Goal: Task Accomplishment & Management: Manage account settings

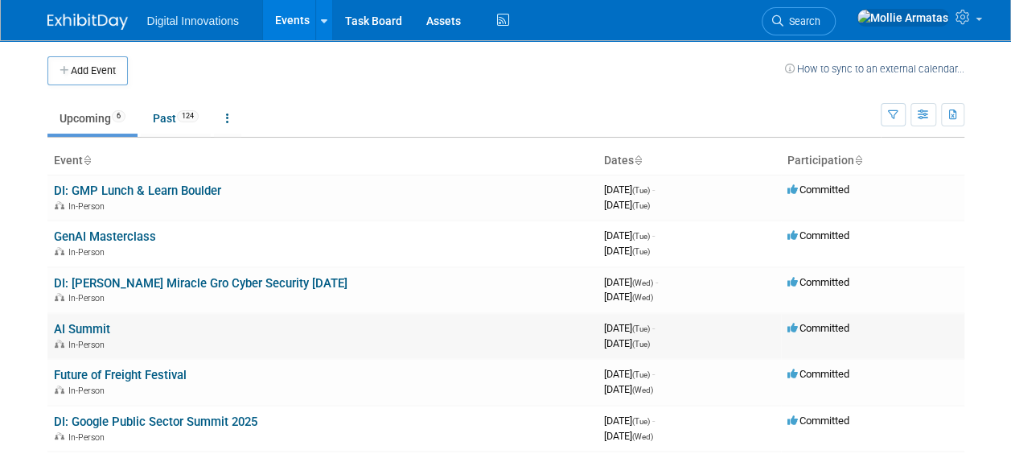
scroll to position [68, 0]
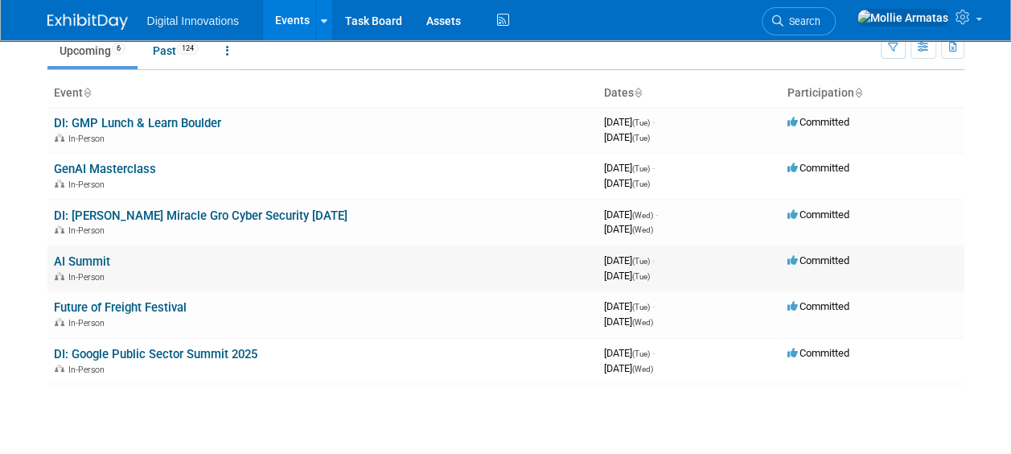
click at [82, 254] on link "AI Summit" at bounding box center [82, 261] width 56 height 14
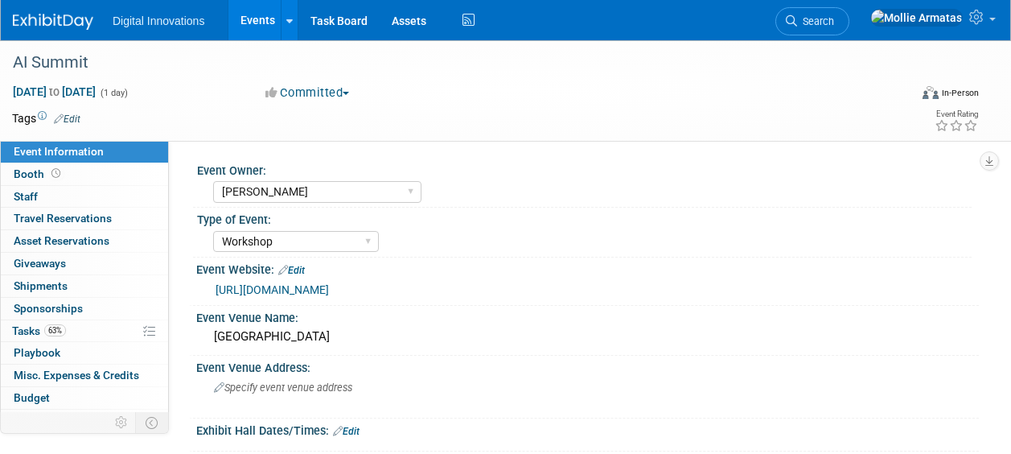
select select "[PERSON_NAME]"
select select "Workshop"
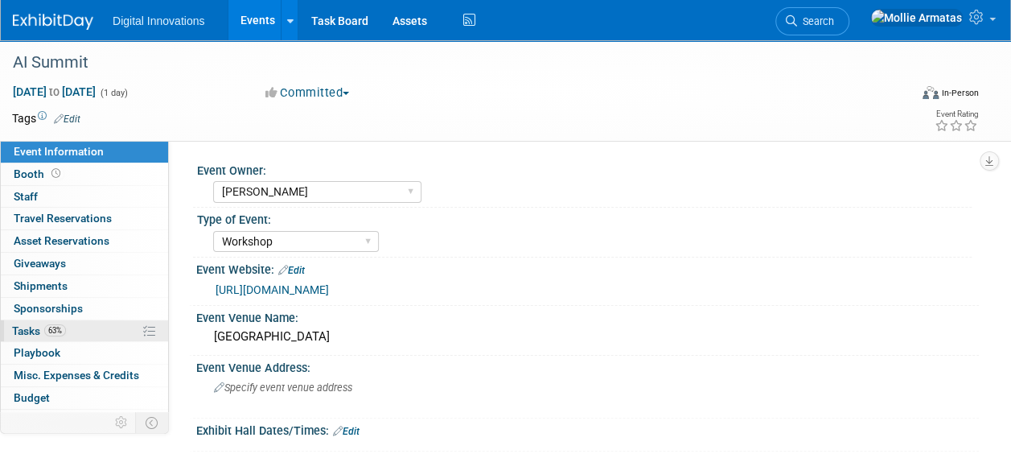
click at [80, 333] on link "63% Tasks 63%" at bounding box center [84, 331] width 167 height 22
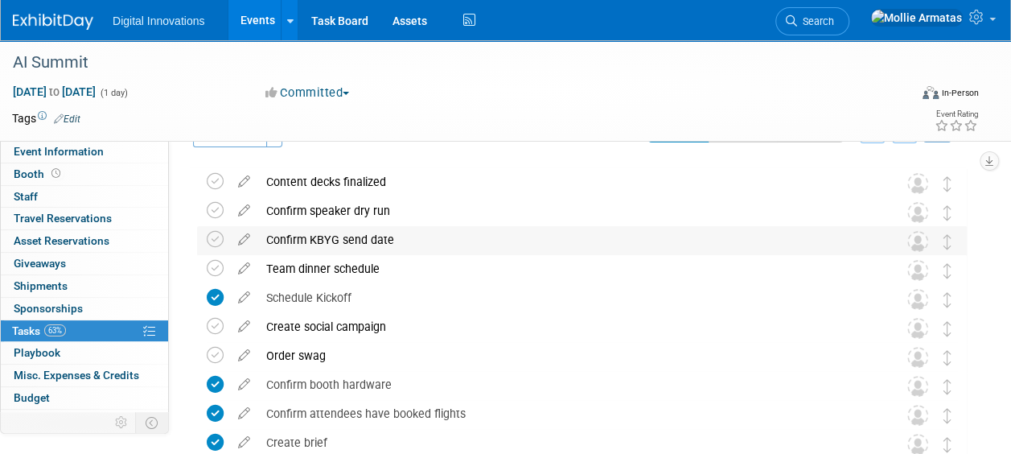
scroll to position [39, 0]
click at [921, 354] on img at bounding box center [918, 358] width 21 height 21
click at [296, 356] on div "Order swag" at bounding box center [566, 357] width 617 height 27
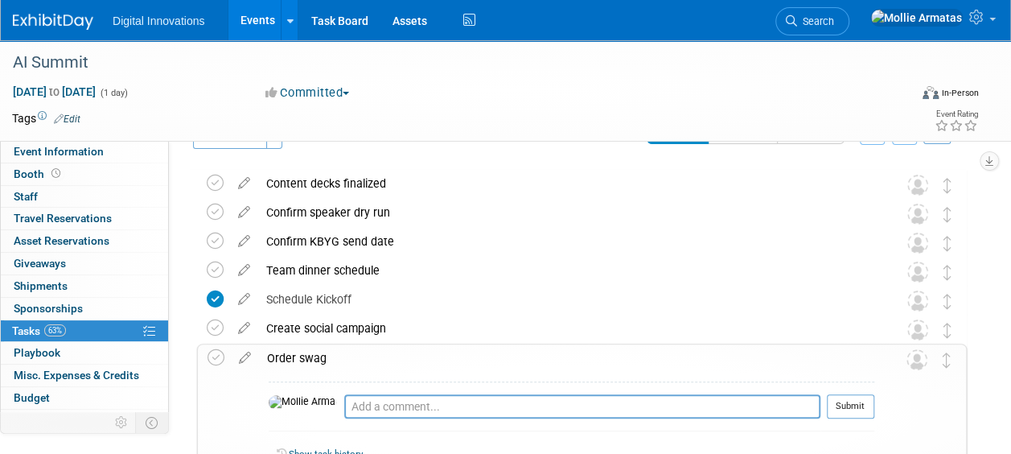
click at [346, 384] on div "Pro tip: Press Ctrl-Enter to submit comment. Submit" at bounding box center [572, 410] width 606 height 58
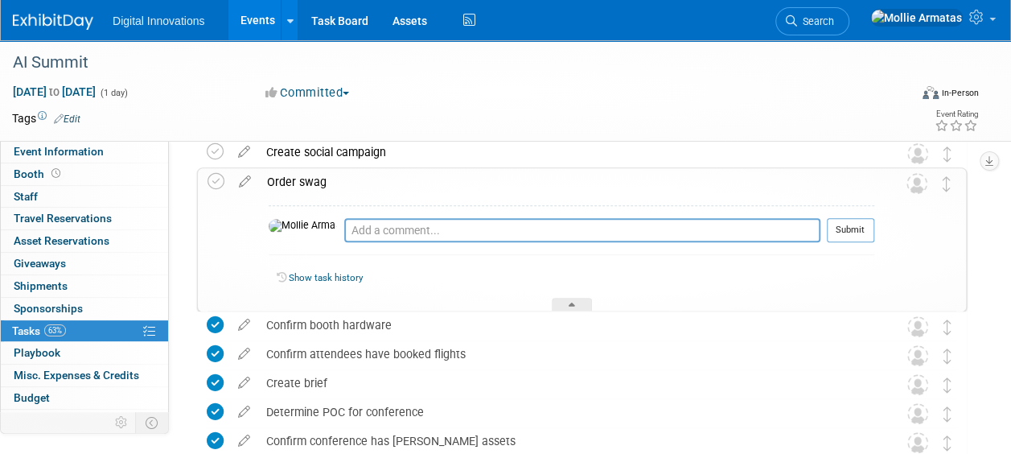
scroll to position [220, 0]
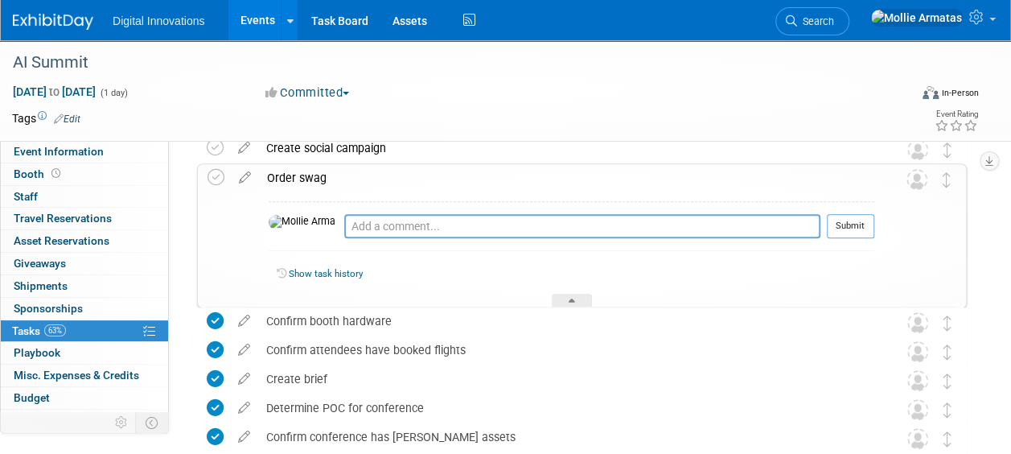
click at [916, 179] on img at bounding box center [917, 179] width 21 height 21
click at [282, 227] on img at bounding box center [303, 222] width 68 height 14
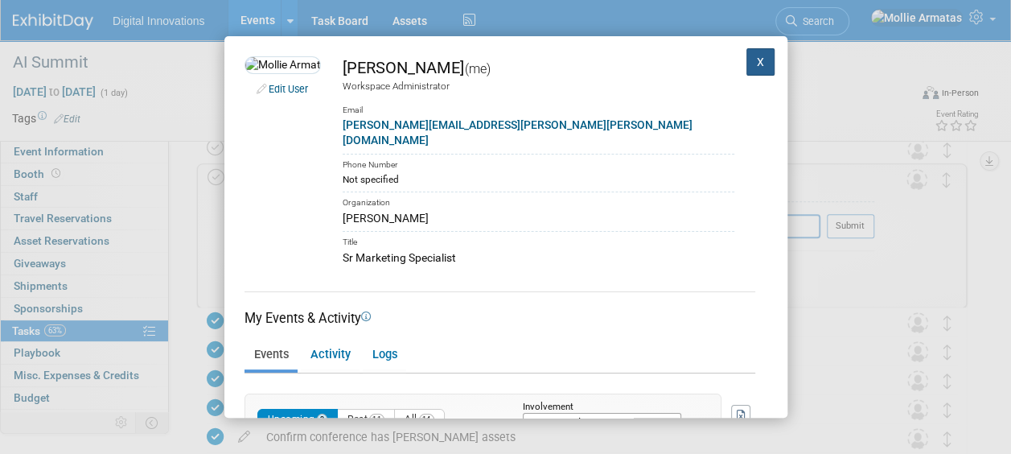
click at [747, 58] on button "X" at bounding box center [761, 61] width 29 height 27
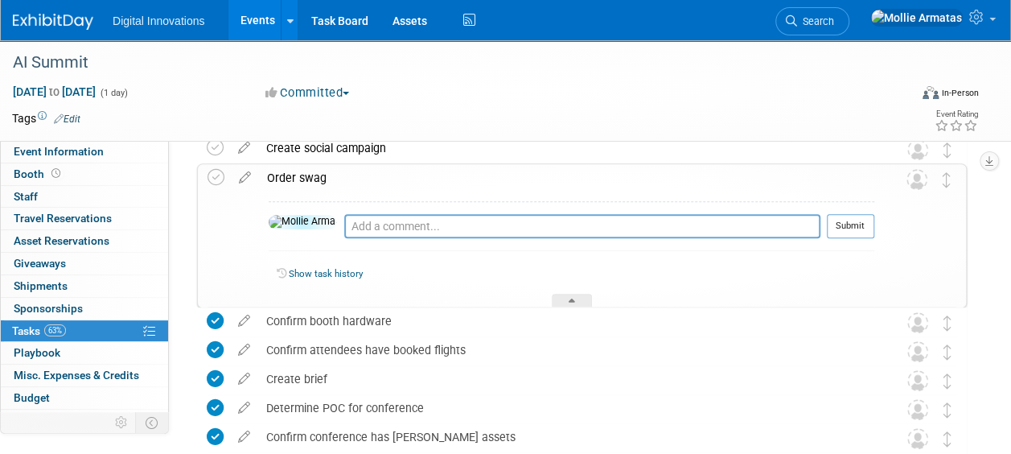
click at [453, 212] on div "Pro tip: Press Ctrl-Enter to submit comment. Submit" at bounding box center [572, 230] width 606 height 58
click at [449, 220] on textarea at bounding box center [582, 226] width 476 height 24
type textarea "@ma"
drag, startPoint x: 406, startPoint y: 211, endPoint x: 262, endPoint y: 205, distance: 144.1
click at [262, 205] on div "@ma Pro tip: Press Ctrl-Enter to submit comment. Submit Show task history" at bounding box center [567, 250] width 616 height 116
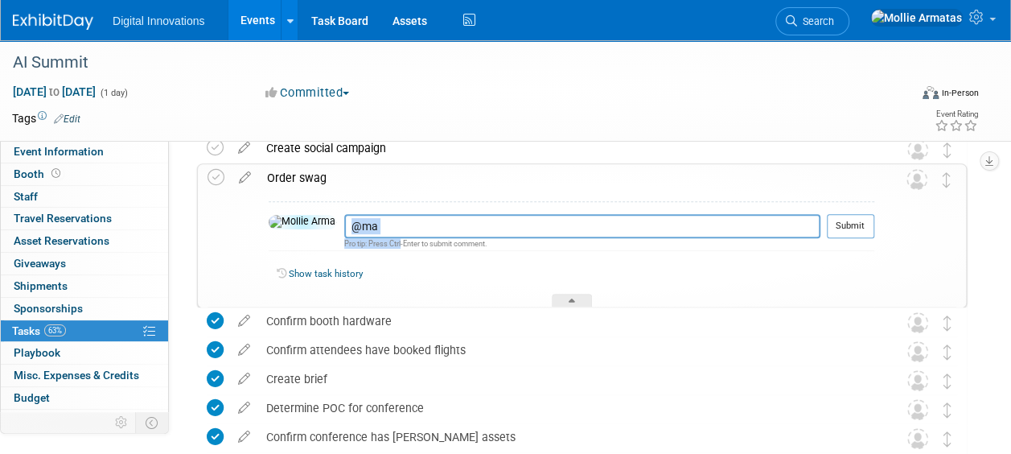
drag, startPoint x: 348, startPoint y: 233, endPoint x: 333, endPoint y: 224, distance: 17.7
click at [344, 224] on td "@ma Pro tip: Press Ctrl-Enter to submit comment." at bounding box center [582, 232] width 476 height 37
drag, startPoint x: 333, startPoint y: 224, endPoint x: 291, endPoint y: 222, distance: 41.9
click at [291, 222] on tr "@ma Pro tip: Press Ctrl-Enter to submit comment. Submit" at bounding box center [572, 232] width 606 height 37
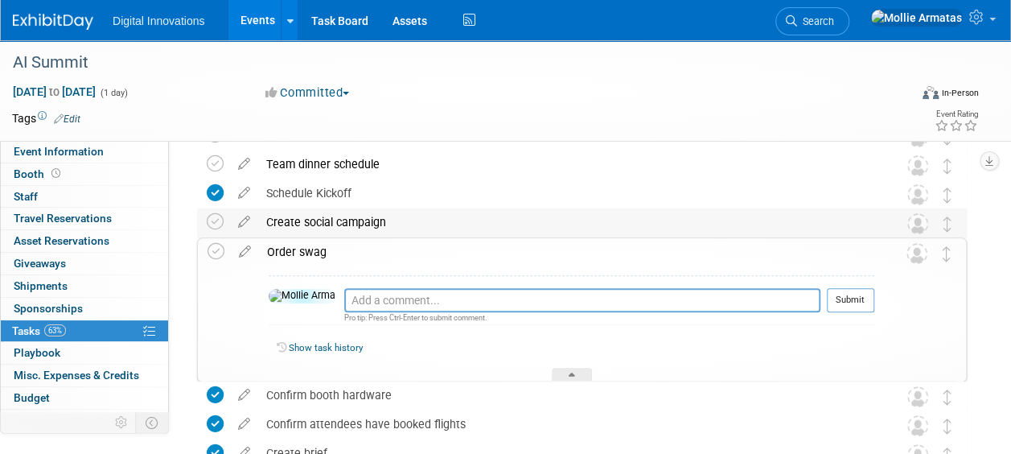
click at [204, 216] on div "Create social campaign Pro tip: Press Ctrl-Enter to submit comment. Submit Show…" at bounding box center [582, 223] width 770 height 30
click at [212, 223] on icon at bounding box center [215, 221] width 17 height 17
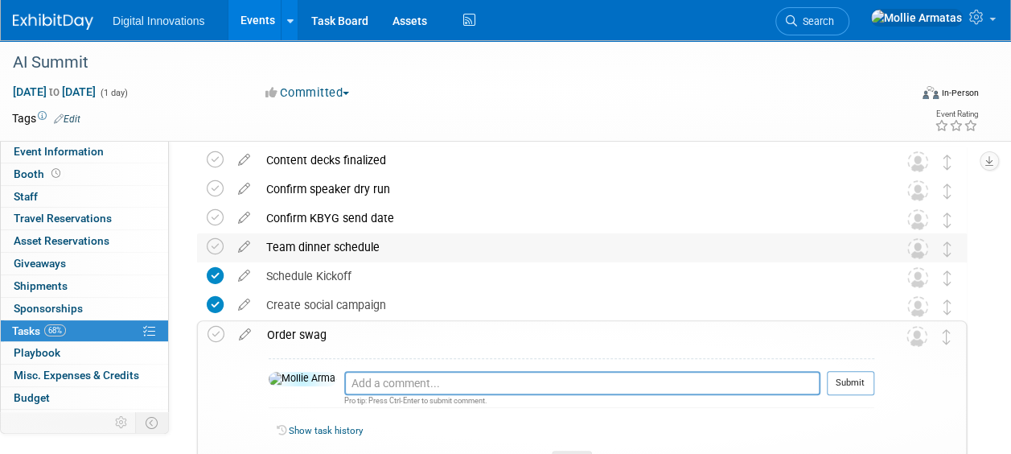
scroll to position [61, 0]
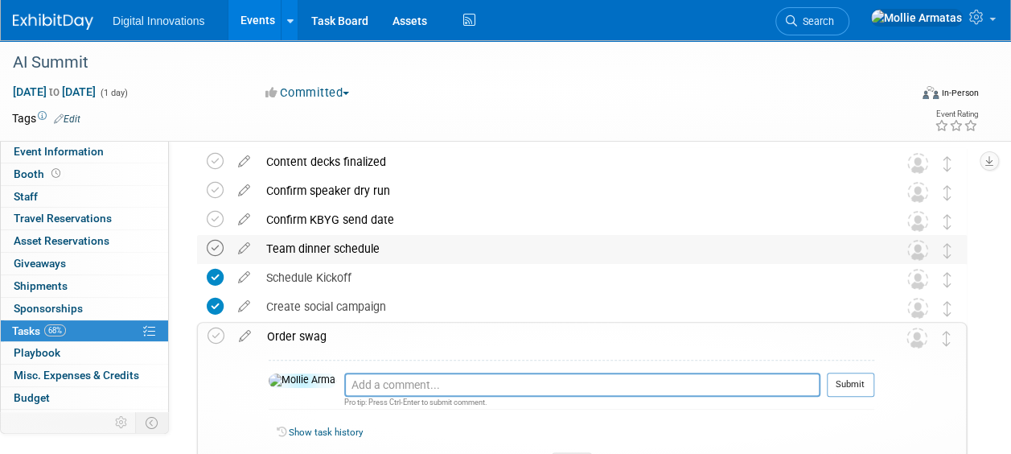
click at [221, 246] on icon at bounding box center [215, 248] width 17 height 17
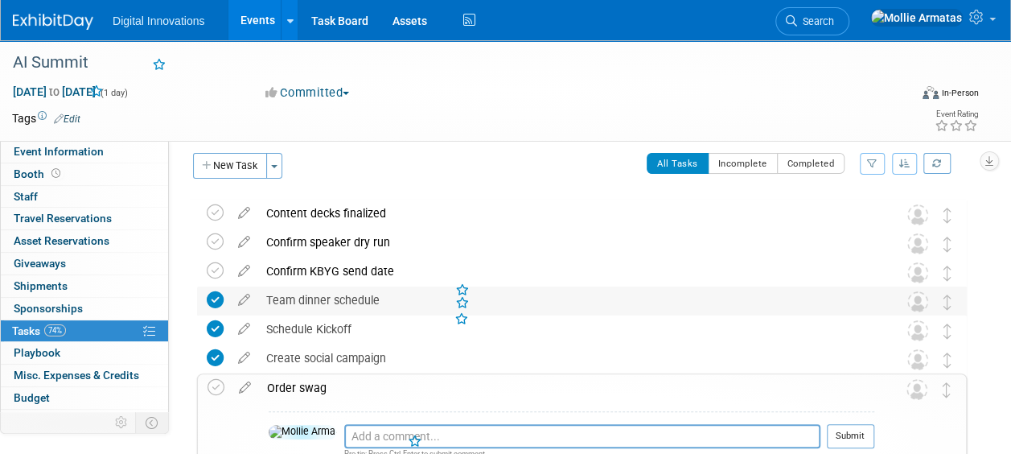
scroll to position [6, 0]
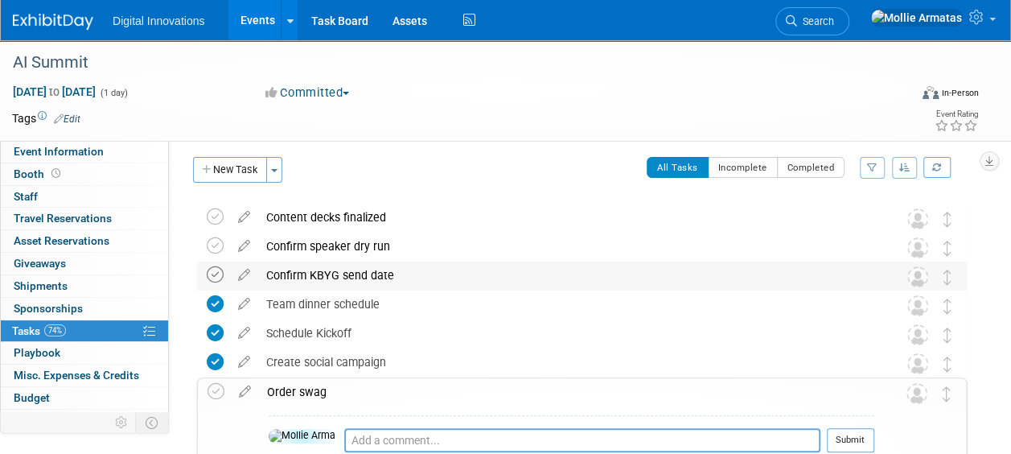
click at [212, 277] on icon at bounding box center [215, 274] width 17 height 17
click at [916, 220] on img at bounding box center [918, 218] width 21 height 21
click at [243, 212] on icon at bounding box center [244, 214] width 28 height 20
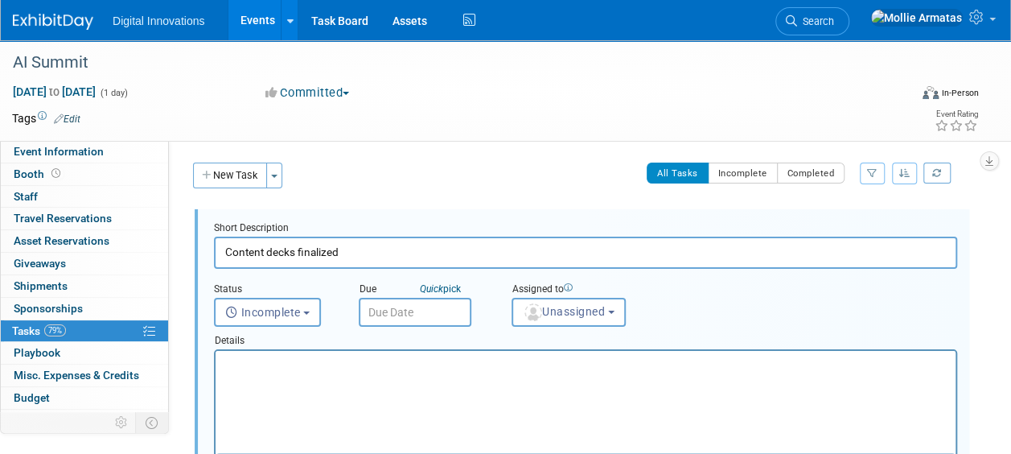
scroll to position [0, 0]
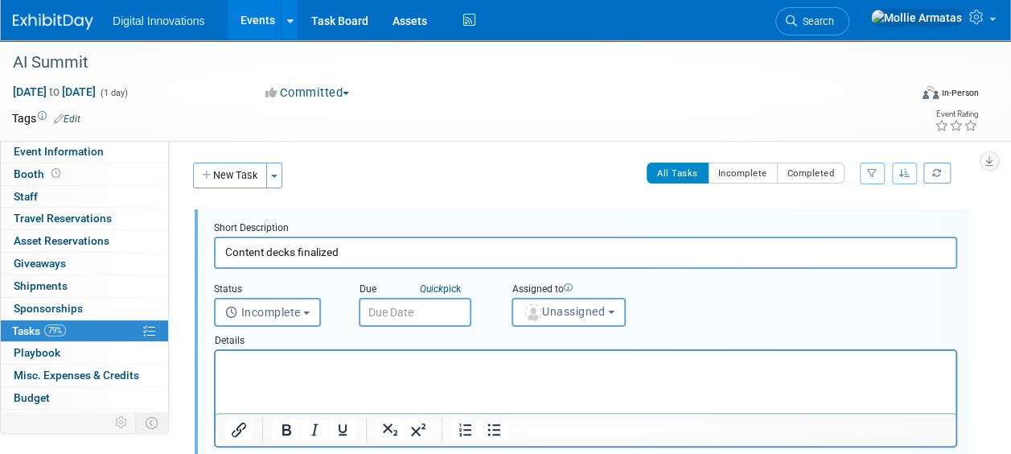
click at [410, 315] on input "text" at bounding box center [415, 312] width 113 height 29
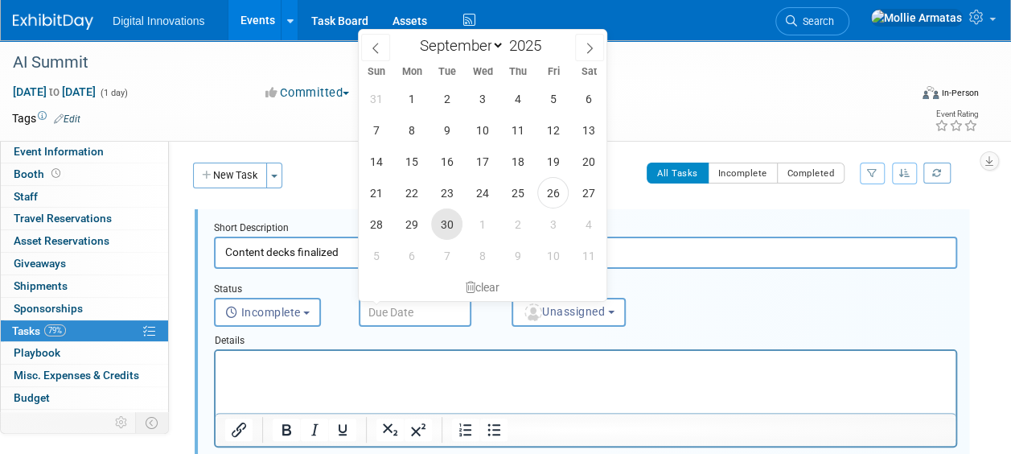
click at [455, 227] on span "30" at bounding box center [446, 223] width 31 height 31
type input "[DATE]"
